Goal: Information Seeking & Learning: Learn about a topic

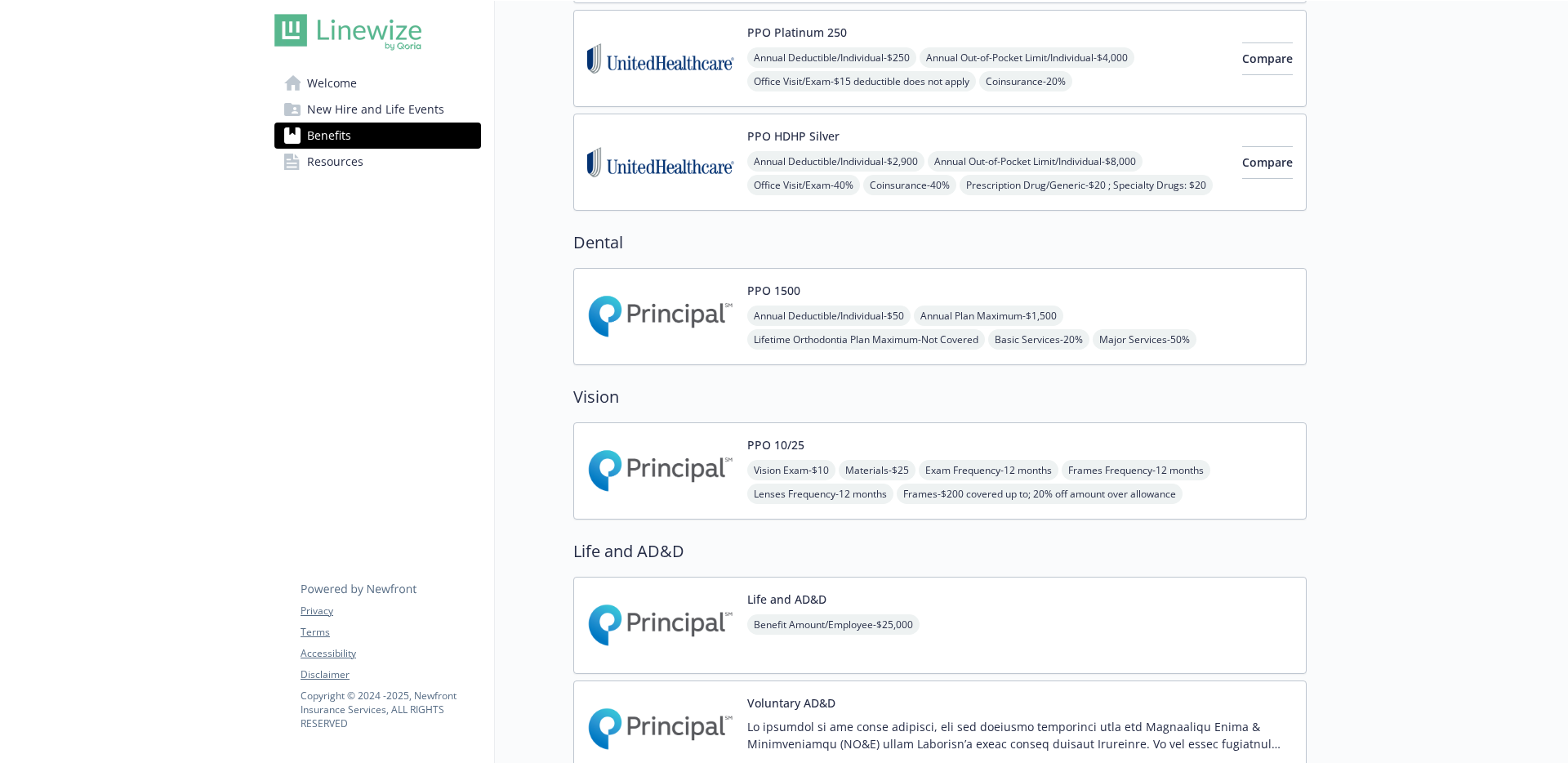
scroll to position [481, 0]
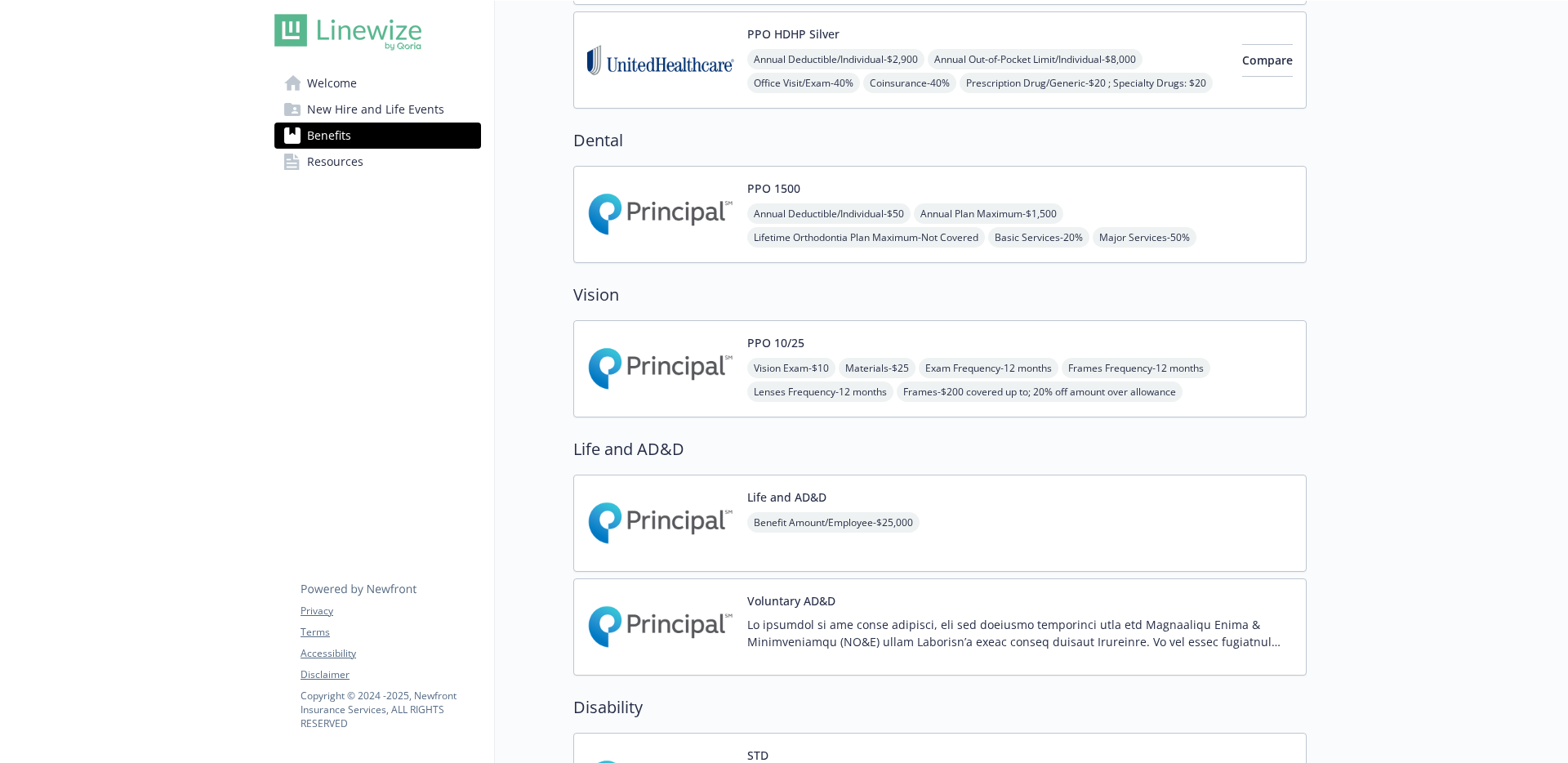
click at [671, 344] on img at bounding box center [660, 370] width 147 height 70
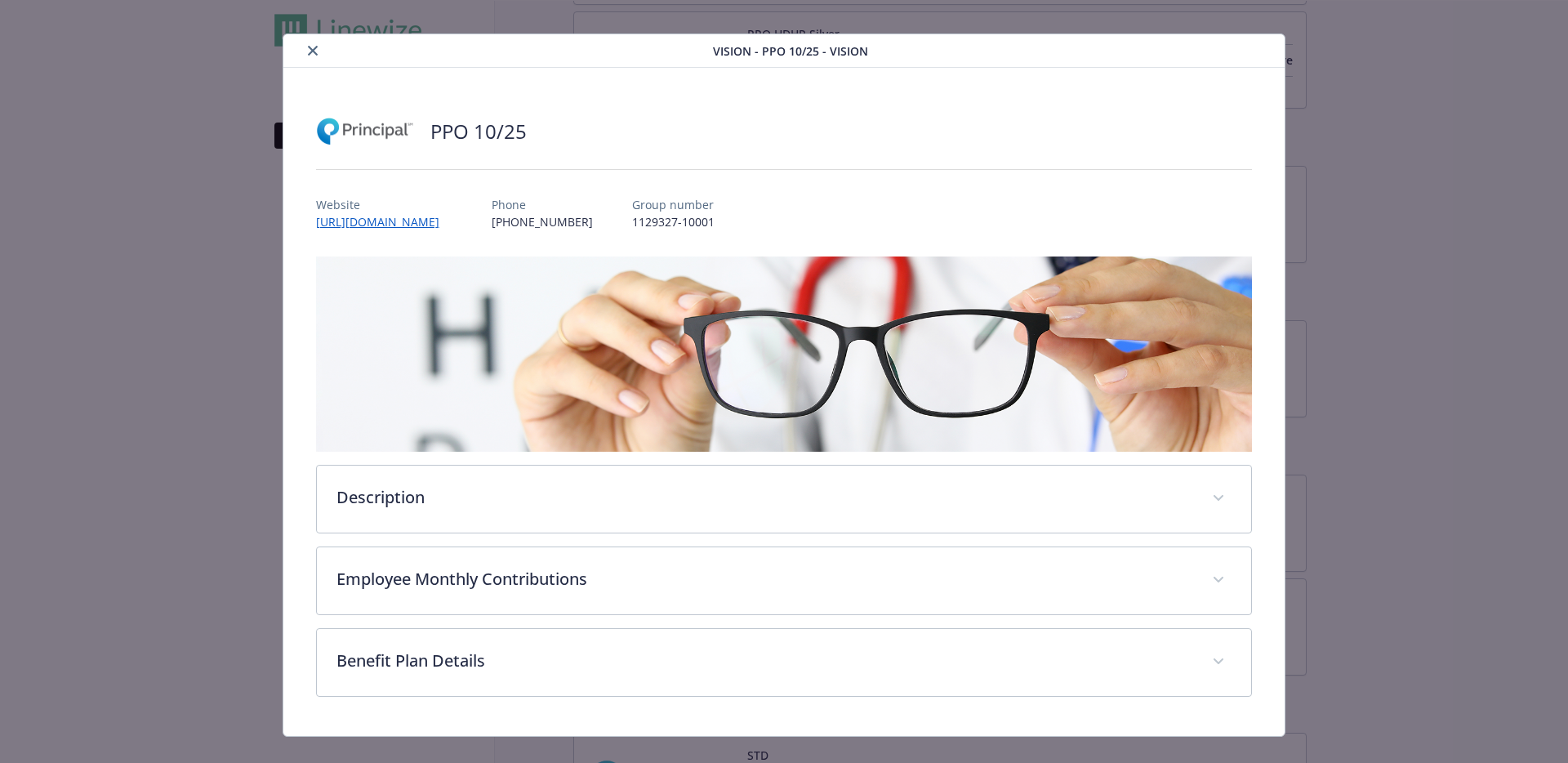
scroll to position [43, 0]
